Goal: Check status: Check status

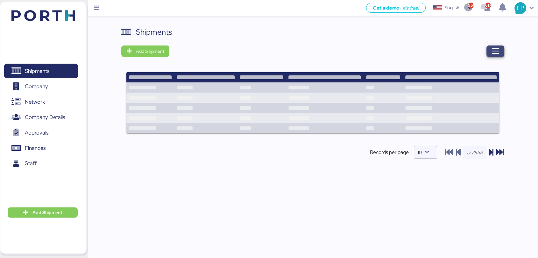
click at [500, 50] on span "button" at bounding box center [496, 51] width 18 height 11
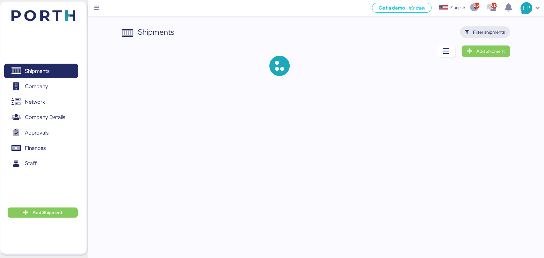
click at [480, 35] on span "Filter shipments" at bounding box center [489, 32] width 32 height 8
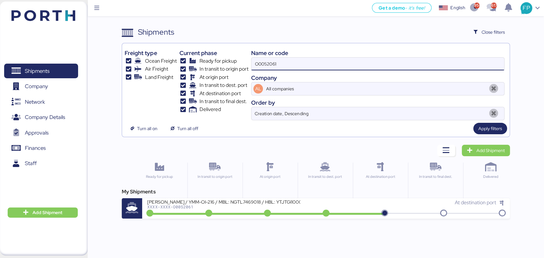
click at [269, 64] on input "O0052061" at bounding box center [377, 64] width 252 height 13
paste input "1972"
type input "O0051972"
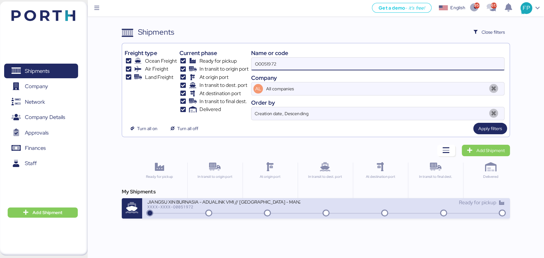
click at [233, 213] on div at bounding box center [325, 213] width 354 height 1
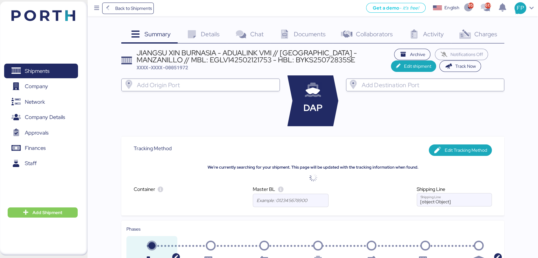
click at [476, 40] on div "Charges 0" at bounding box center [477, 34] width 53 height 17
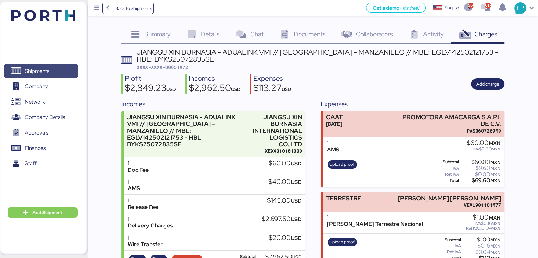
click at [25, 73] on span "Shipments" at bounding box center [37, 71] width 25 height 9
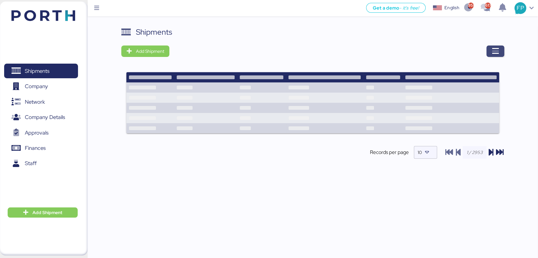
click at [489, 54] on span "button" at bounding box center [496, 51] width 18 height 11
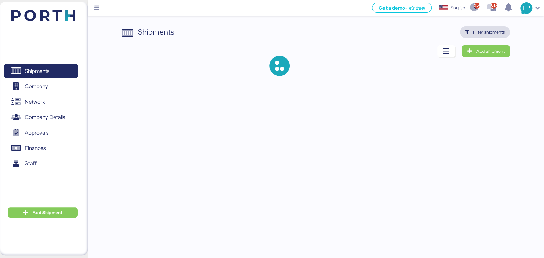
click at [470, 35] on span "Filter shipments" at bounding box center [485, 32] width 40 height 9
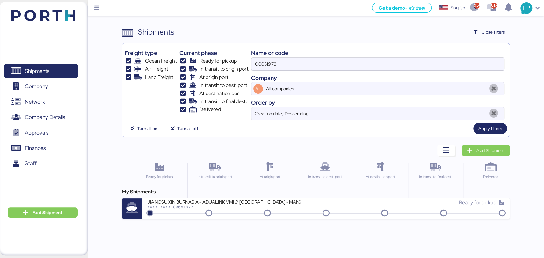
click at [269, 64] on input "O0051972" at bounding box center [377, 64] width 252 height 13
paste input "3"
type input "O0051973"
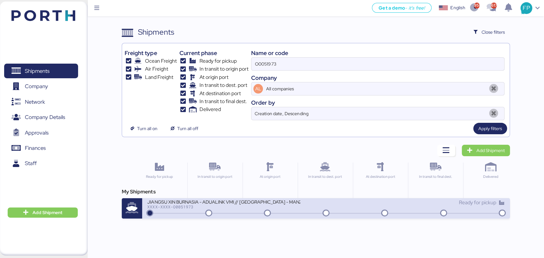
click at [231, 206] on div "XXXX-XXXX-O0051973" at bounding box center [223, 207] width 153 height 4
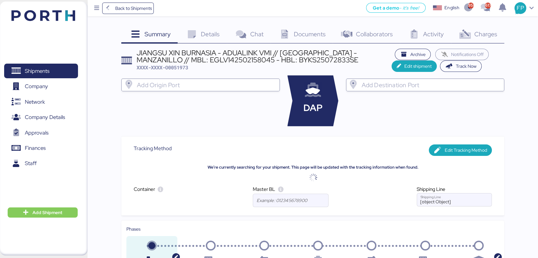
click at [486, 33] on span "Charges" at bounding box center [485, 34] width 23 height 8
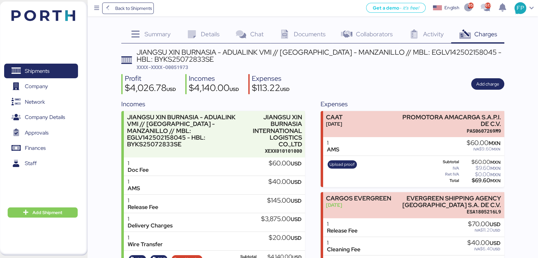
click at [204, 32] on span "Details" at bounding box center [210, 34] width 19 height 8
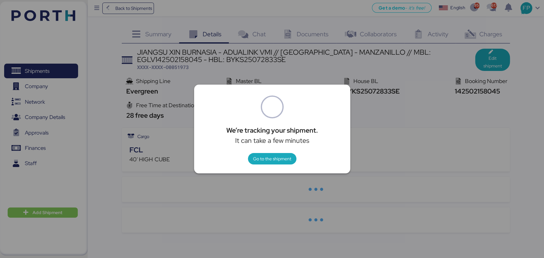
click at [434, 104] on div at bounding box center [272, 129] width 544 height 258
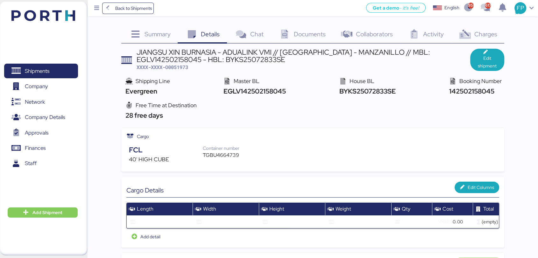
click at [188, 70] on div "JIANGSU XIN BURNASIA - ADUALINK VMI // [GEOGRAPHIC_DATA] - [GEOGRAPHIC_DATA] //…" at bounding box center [304, 60] width 334 height 22
copy span "O0051973"
drag, startPoint x: 61, startPoint y: 66, endPoint x: 80, endPoint y: 66, distance: 19.1
click at [61, 67] on span "Shipments" at bounding box center [41, 71] width 68 height 9
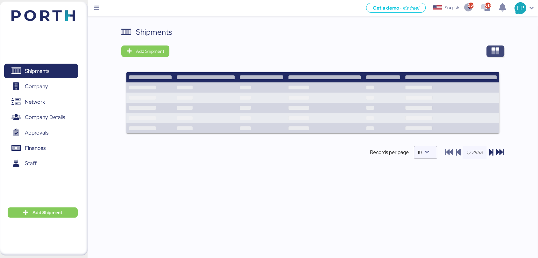
click at [491, 54] on span "button" at bounding box center [496, 51] width 18 height 11
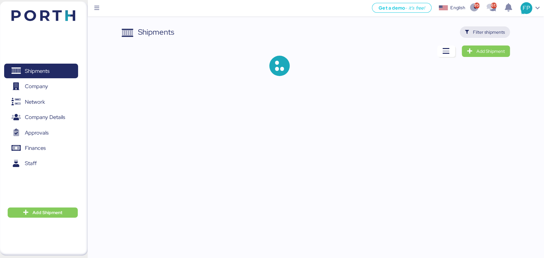
click at [492, 34] on span "Filter shipments" at bounding box center [489, 32] width 32 height 8
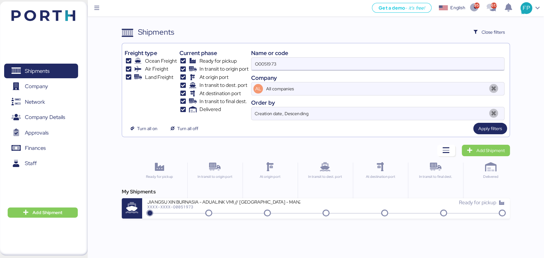
click at [267, 63] on input "O0051973" at bounding box center [377, 64] width 252 height 13
paste input "2080"
type input "O0052080"
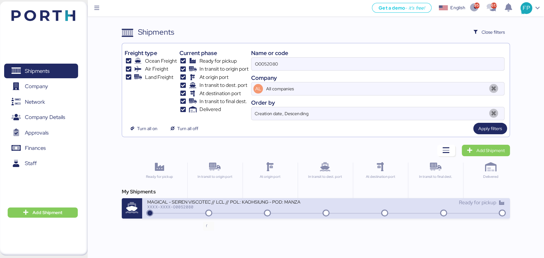
click at [214, 213] on icon at bounding box center [208, 213] width 31 height 7
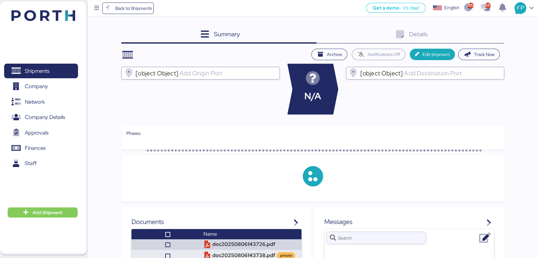
click at [488, 34] on div "Details 0" at bounding box center [411, 34] width 188 height 17
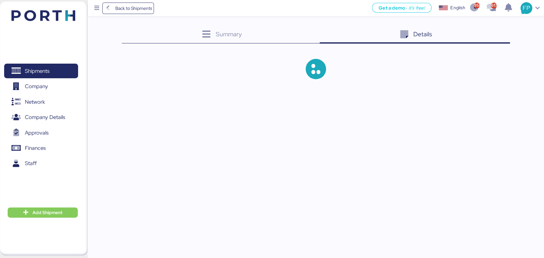
click at [488, 34] on div "Details 0" at bounding box center [414, 34] width 190 height 17
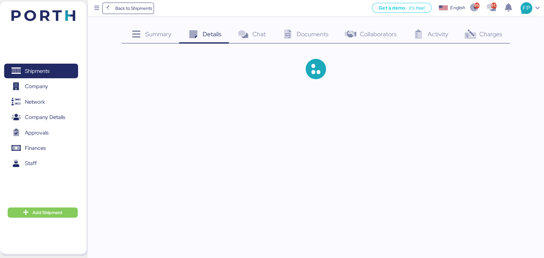
click at [488, 34] on span "Charges" at bounding box center [490, 34] width 23 height 8
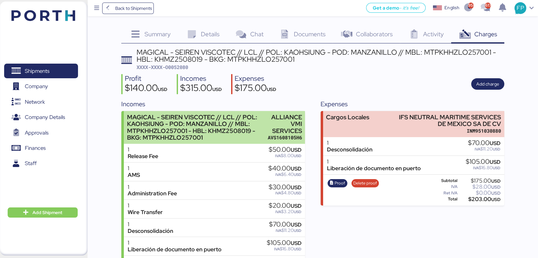
scroll to position [34, 0]
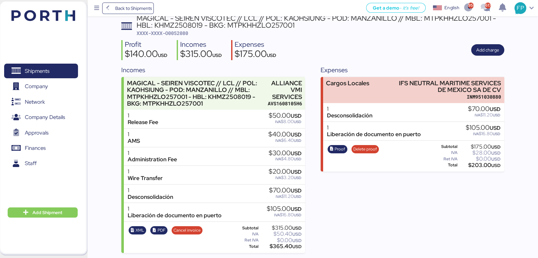
click at [308, 32] on div "MAGICAL - SEIREN VISCOTEC // LCL // POL: KAOHSIUNG - POD: MANZANILLO // MBL: MT…" at bounding box center [321, 26] width 368 height 22
click at [174, 34] on span "XXXX-XXXX-O0052080" at bounding box center [163, 33] width 52 height 6
copy span "O0052080"
copy div "ALLIANCE VMI SERVICES"
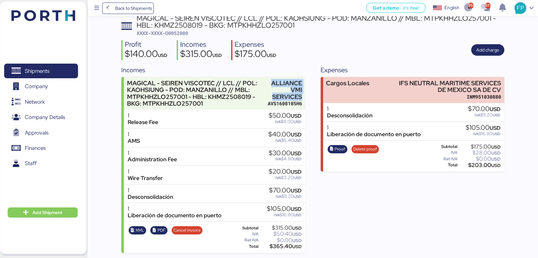
drag, startPoint x: 272, startPoint y: 81, endPoint x: 309, endPoint y: 95, distance: 39.1
click at [309, 95] on div "Incomes MAGICAL - SEIREN VISCOTEC // LCL // POL: KAOHSIUNG - POD: MANZANILLO //…" at bounding box center [312, 159] width 383 height 188
